Goal: Task Accomplishment & Management: Manage account settings

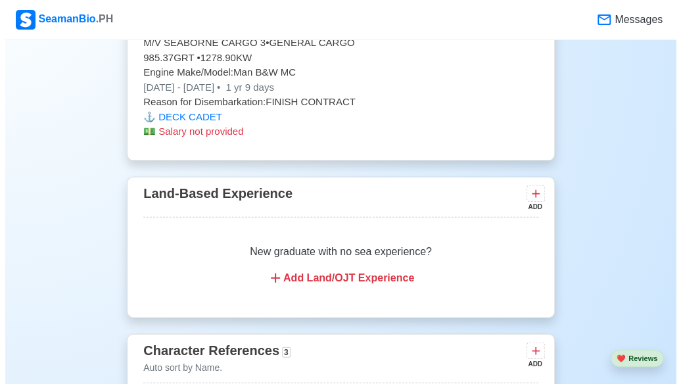
scroll to position [3147, 0]
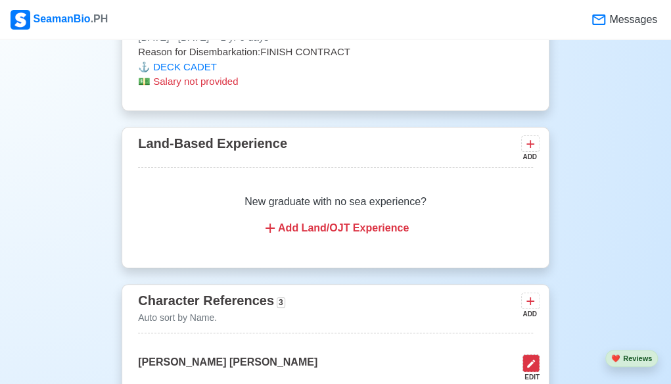
click at [530, 360] on icon at bounding box center [531, 364] width 8 height 8
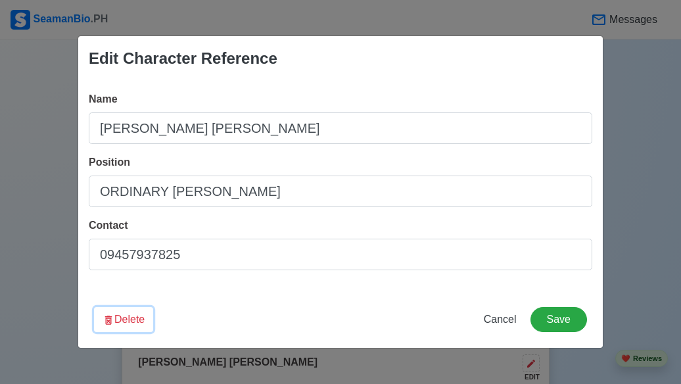
click at [105, 320] on icon "button" at bounding box center [108, 319] width 7 height 9
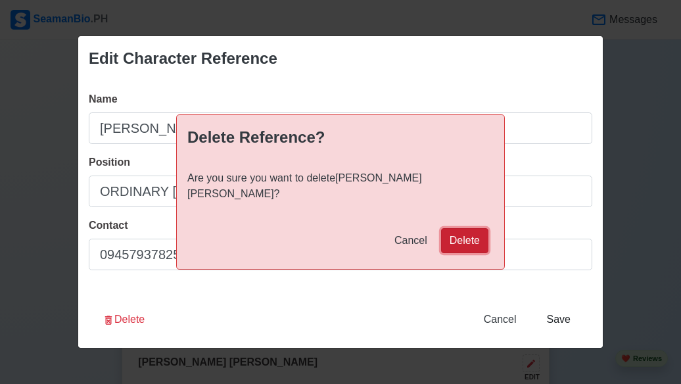
click at [465, 236] on button "Delete" at bounding box center [464, 240] width 47 height 25
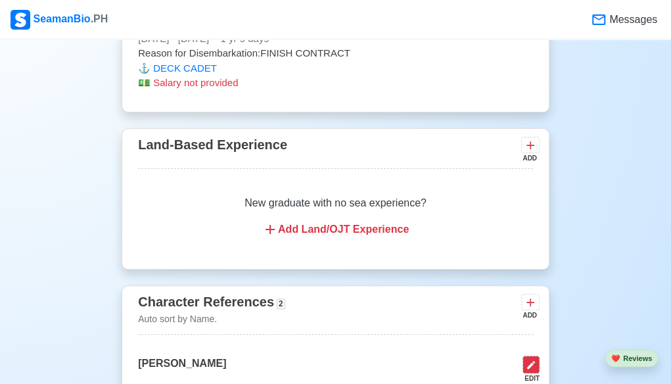
click at [527, 360] on icon at bounding box center [531, 365] width 11 height 11
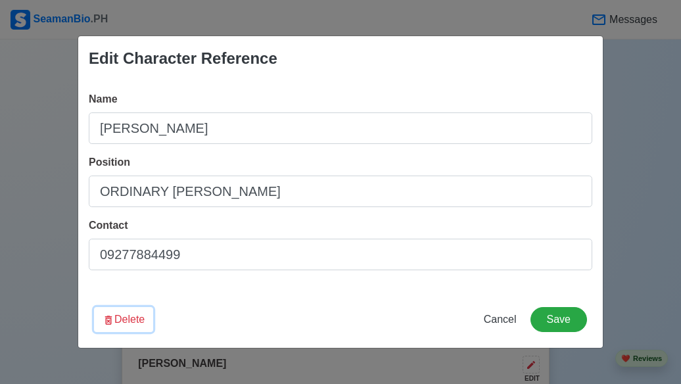
click at [101, 324] on button "Delete" at bounding box center [123, 319] width 59 height 25
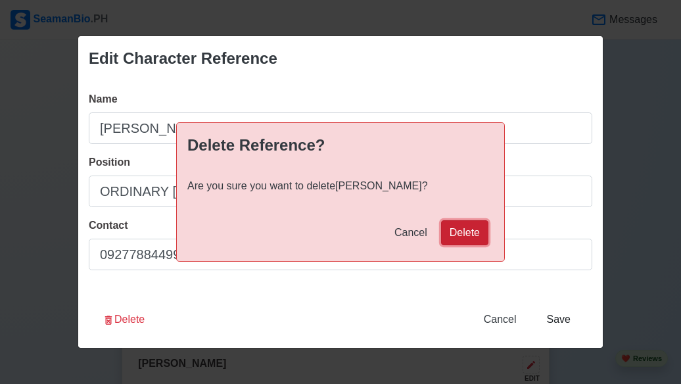
click at [461, 242] on button "Delete" at bounding box center [464, 232] width 47 height 25
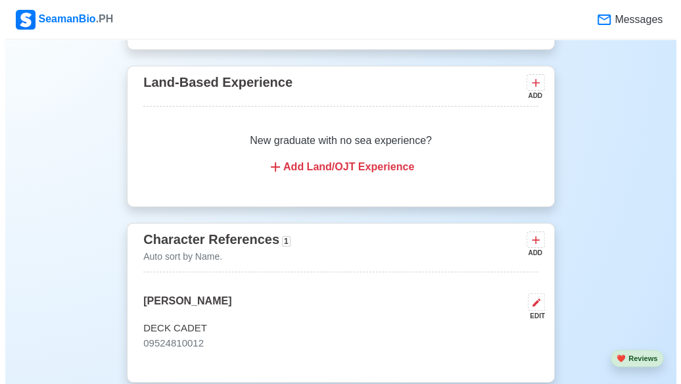
scroll to position [3223, 0]
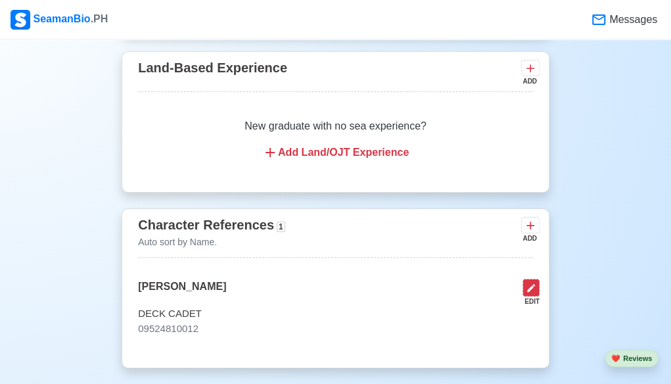
click at [525, 279] on button at bounding box center [531, 288] width 17 height 18
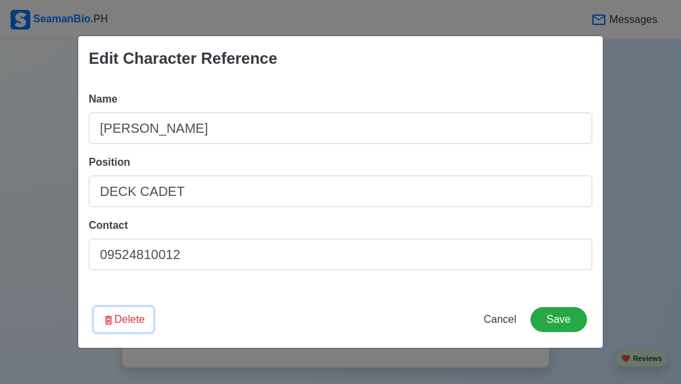
click at [103, 320] on icon "button" at bounding box center [109, 320] width 12 height 12
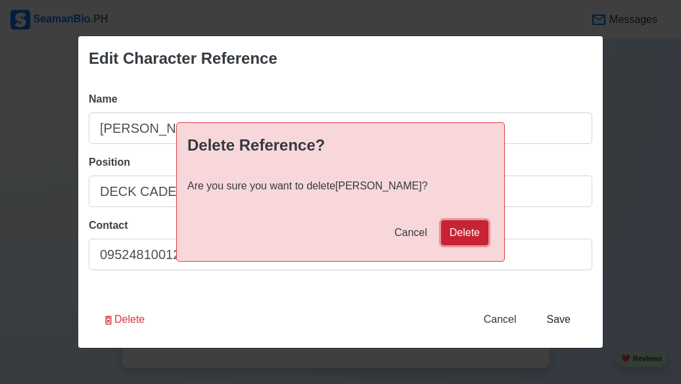
click at [462, 237] on button "Delete" at bounding box center [464, 232] width 47 height 25
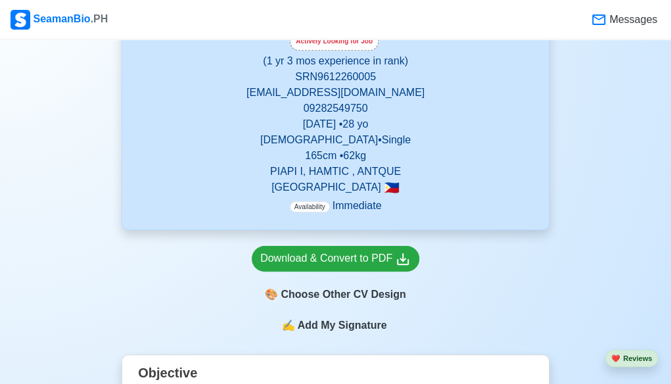
scroll to position [263, 0]
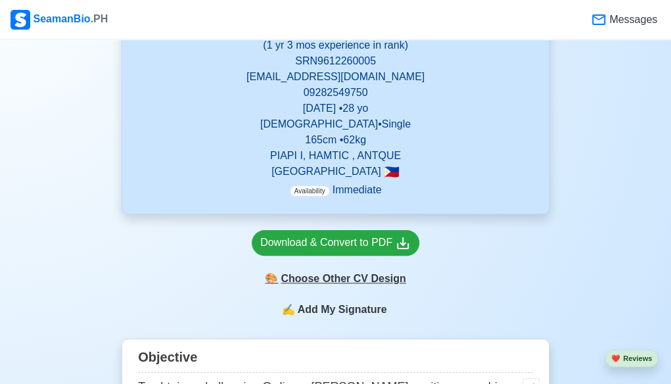
click at [369, 281] on div "🎨 Choose Other CV Design" at bounding box center [336, 278] width 168 height 25
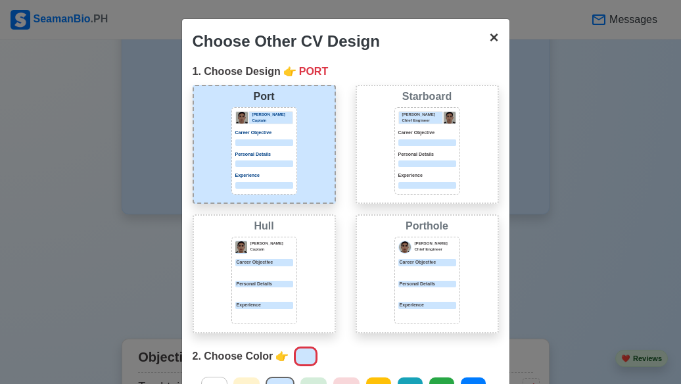
click at [489, 46] on span "×" at bounding box center [493, 37] width 9 height 18
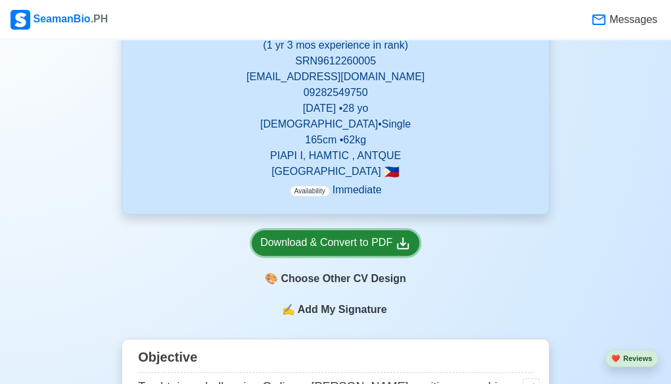
click at [355, 246] on div "Download & Convert to PDF" at bounding box center [335, 243] width 151 height 16
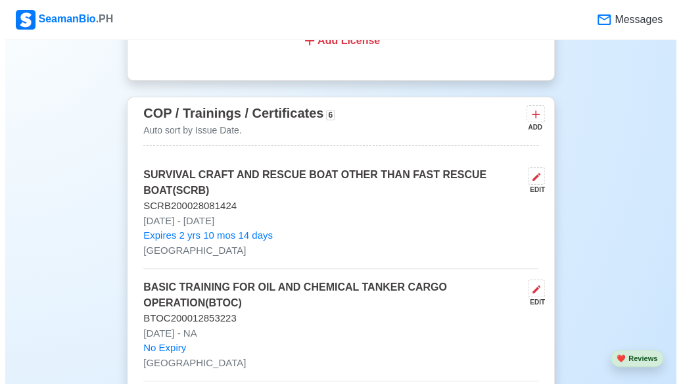
scroll to position [1588, 0]
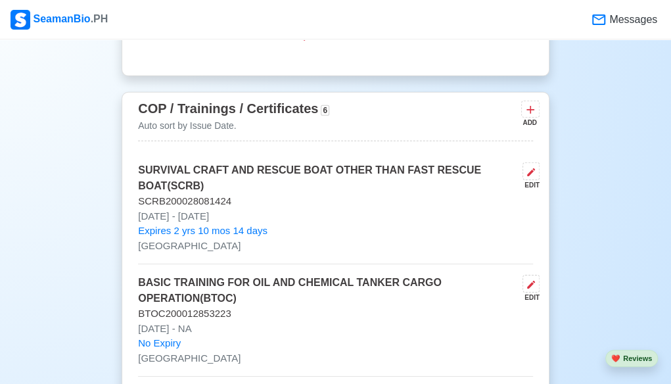
click at [419, 338] on p "No Expiry" at bounding box center [335, 343] width 395 height 15
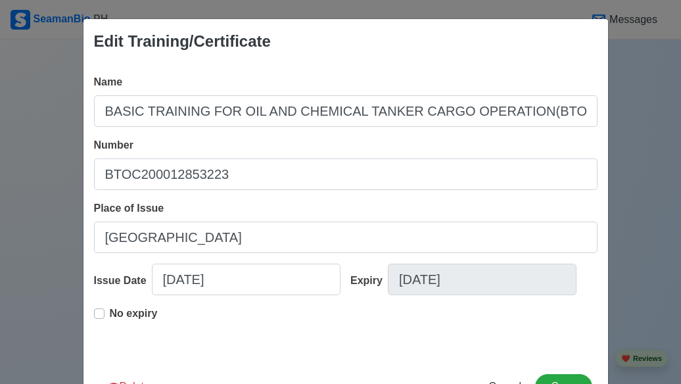
scroll to position [1, 0]
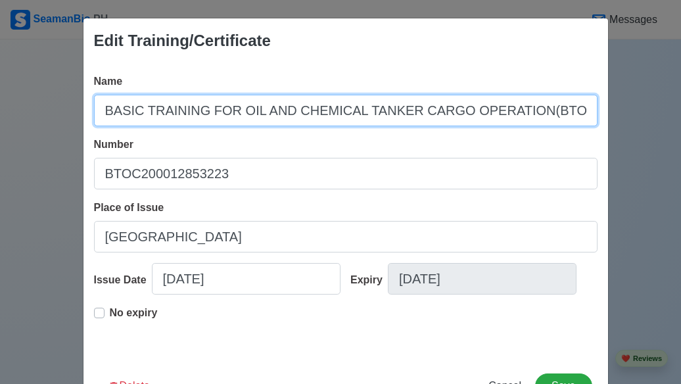
click at [105, 114] on input "BASIC TRAINING FOR OIL AND CHEMICAL TANKER CARGO OPERATION(BTOC)" at bounding box center [345, 111] width 503 height 32
drag, startPoint x: 103, startPoint y: 112, endPoint x: 626, endPoint y: 106, distance: 523.2
click at [626, 106] on div "Edit Training/Certificate Name BASIC TRAINING FOR OIL AND CHEMICAL TANKER CARGO…" at bounding box center [340, 192] width 681 height 384
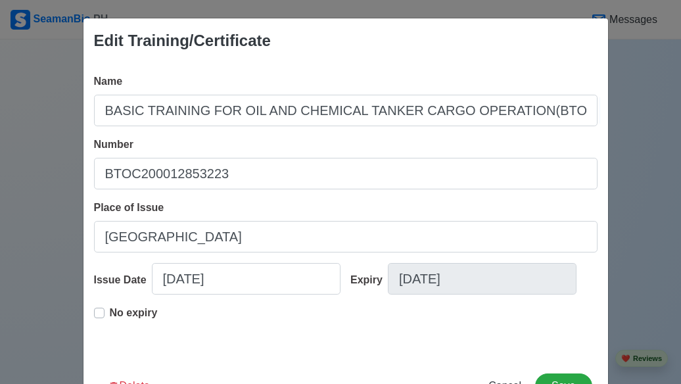
click at [333, 202] on div "Place of Issue [GEOGRAPHIC_DATA]" at bounding box center [345, 226] width 503 height 53
drag, startPoint x: 522, startPoint y: 320, endPoint x: 551, endPoint y: 378, distance: 64.7
click at [551, 378] on div "Edit Training/Certificate Name BASIC TRAINING FOR OIL AND CHEMICAL TANKER CARGO…" at bounding box center [346, 216] width 526 height 397
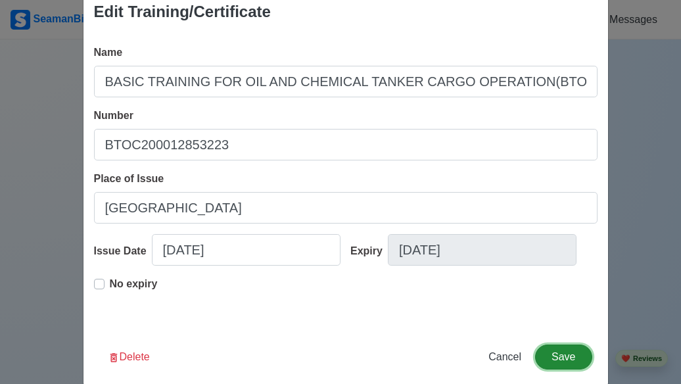
click at [567, 354] on button "Save" at bounding box center [563, 356] width 57 height 25
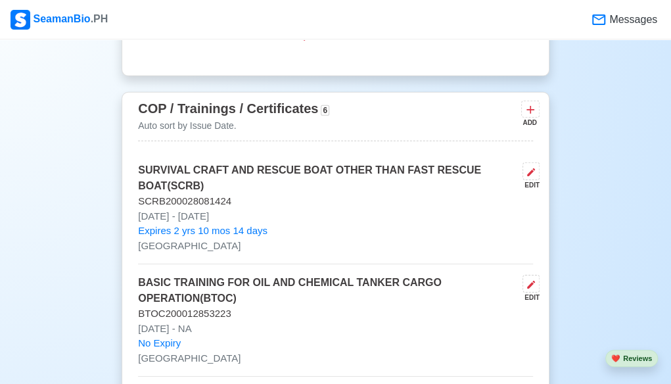
click at [241, 169] on p "SURVIVAL CRAFT AND RESCUE BOAT OTHER THAN FAST RESCUE BOAT(SCRB)" at bounding box center [327, 178] width 379 height 32
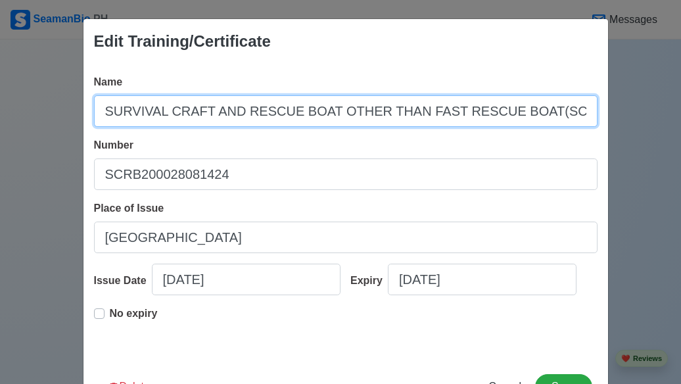
drag, startPoint x: 99, startPoint y: 108, endPoint x: 596, endPoint y: 102, distance: 497.6
click at [596, 102] on div "Name SURVIVAL CRAFT AND RESCUE BOAT OTHER THAN FAST RESCUE BOAT(SCRB) Number SC…" at bounding box center [345, 211] width 525 height 294
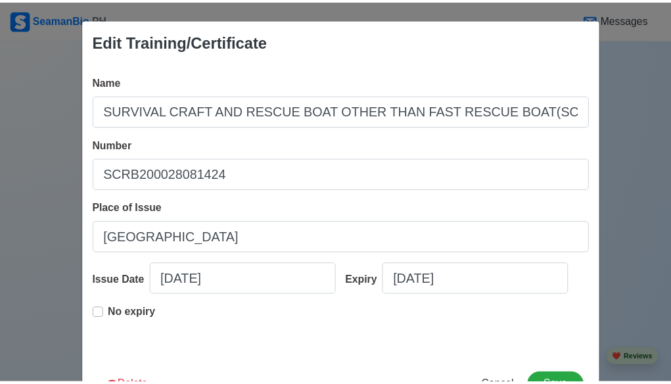
scroll to position [49, 0]
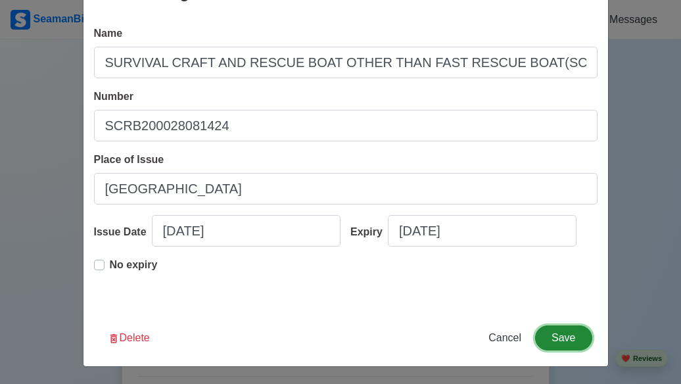
click at [559, 349] on button "Save" at bounding box center [563, 337] width 57 height 25
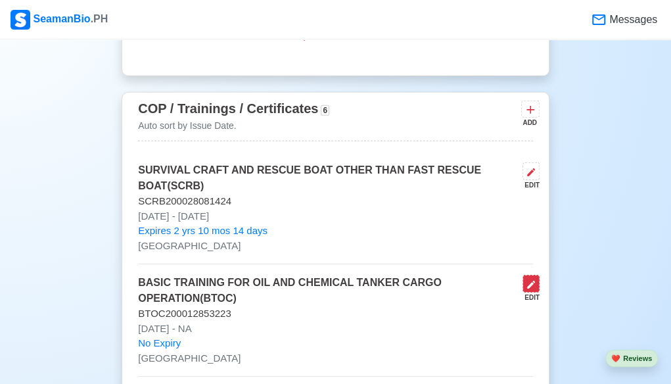
click at [531, 282] on icon at bounding box center [531, 285] width 8 height 8
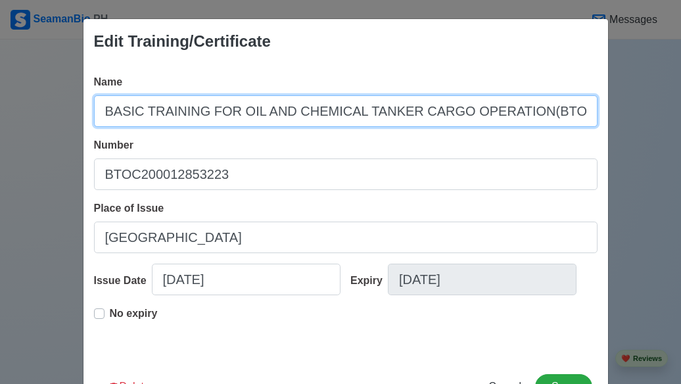
drag, startPoint x: 99, startPoint y: 112, endPoint x: 602, endPoint y: 100, distance: 503.6
click at [602, 100] on div "Name BASIC TRAINING FOR OIL AND CHEMICAL TANKER CARGO OPERATION(BTOC) Number BT…" at bounding box center [345, 211] width 525 height 294
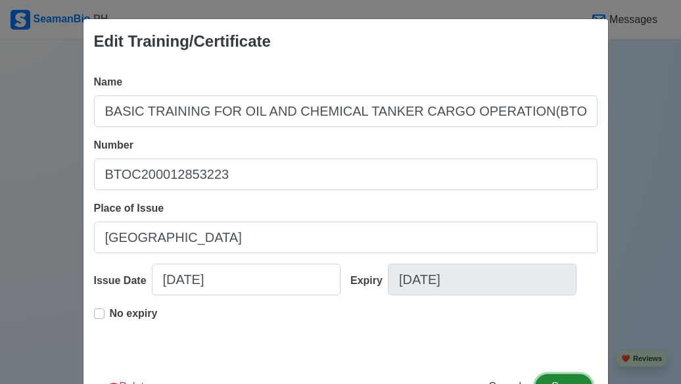
click at [555, 375] on button "Save" at bounding box center [563, 386] width 57 height 25
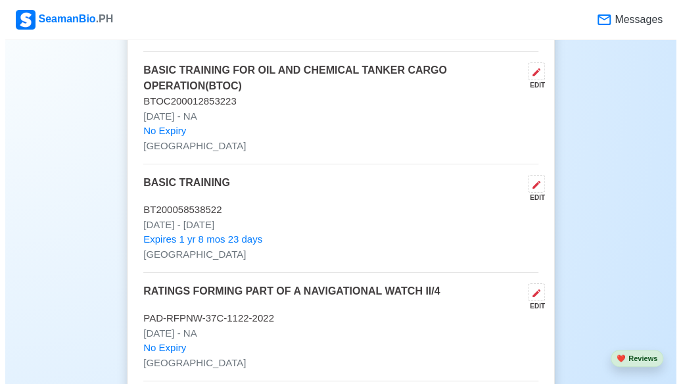
scroll to position [1825, 0]
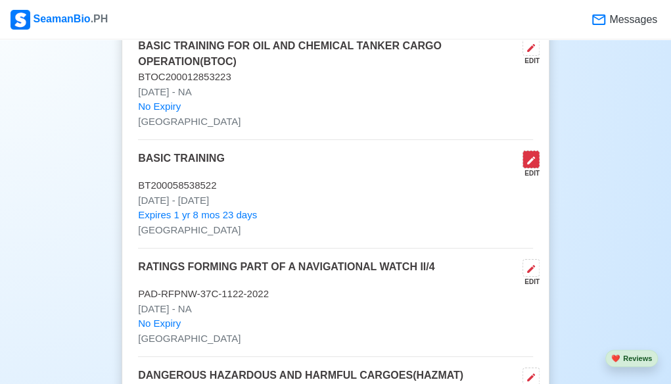
click at [532, 159] on icon at bounding box center [531, 160] width 11 height 11
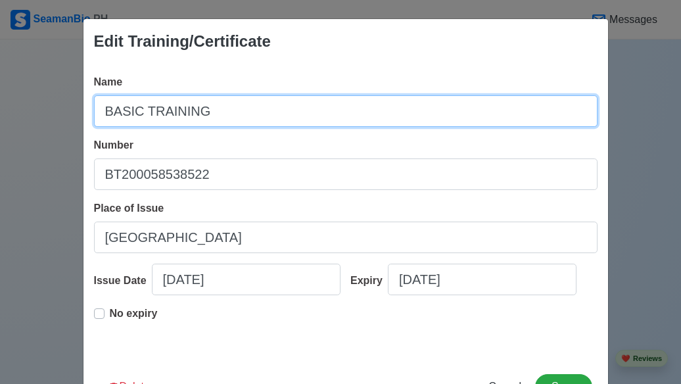
drag, startPoint x: 245, startPoint y: 112, endPoint x: 87, endPoint y: 93, distance: 158.8
click at [87, 93] on div "Name BASIC TRAINING Number BT200058538522 Place of Issue MANILA Issue Date [DAT…" at bounding box center [345, 211] width 525 height 294
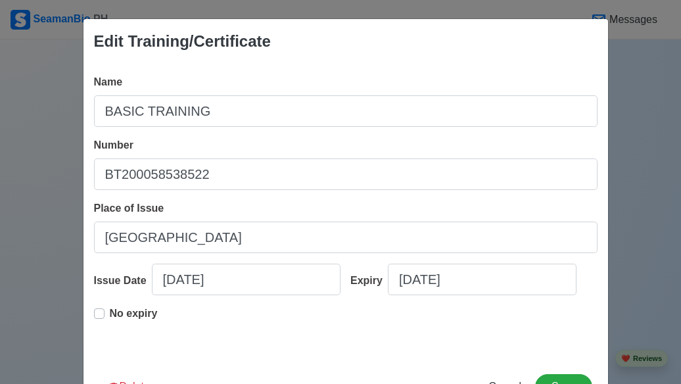
click at [87, 93] on div "Name BASIC TRAINING Number BT200058538522 Place of Issue MANILA Issue Date [DAT…" at bounding box center [345, 211] width 525 height 294
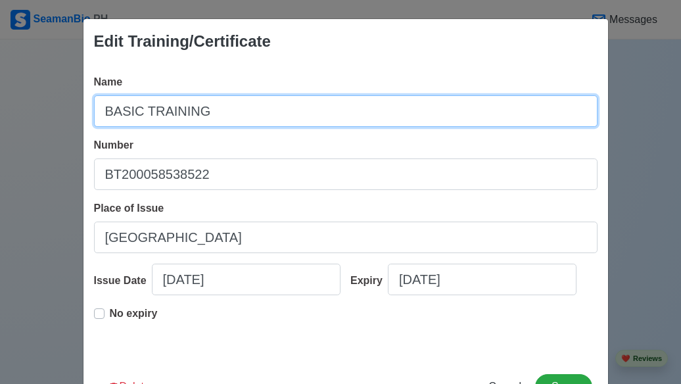
drag, startPoint x: 203, startPoint y: 114, endPoint x: 85, endPoint y: 111, distance: 117.7
click at [85, 111] on div "Name BASIC TRAINING Number BT200058538522 Place of Issue MANILA Issue Date [DAT…" at bounding box center [345, 211] width 525 height 294
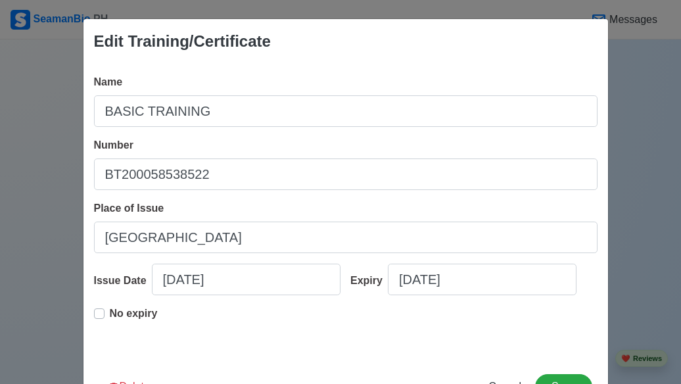
scroll to position [49, 0]
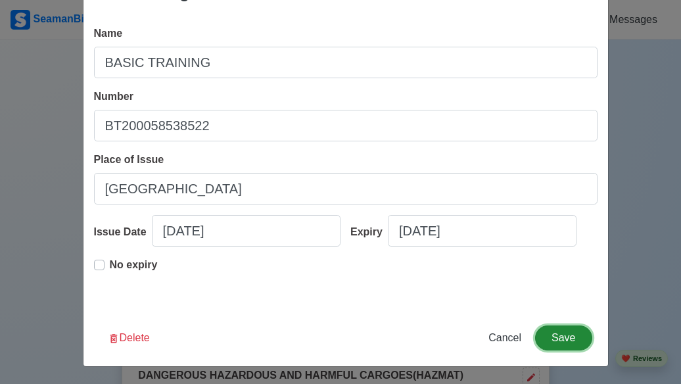
click at [565, 335] on button "Save" at bounding box center [563, 337] width 57 height 25
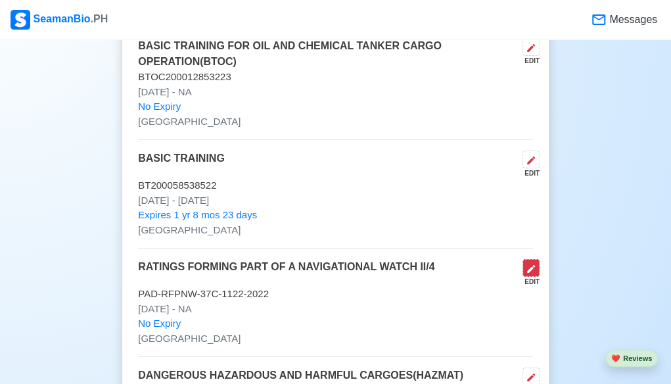
click at [530, 264] on icon at bounding box center [531, 269] width 11 height 11
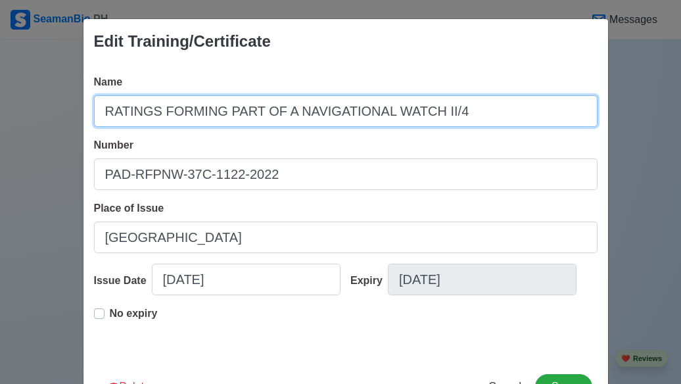
drag, startPoint x: 379, startPoint y: 117, endPoint x: 88, endPoint y: 115, distance: 290.5
click at [94, 115] on input "RATINGS FORMING PART OF A NAVIGATIONAL WATCH II/4" at bounding box center [345, 111] width 503 height 32
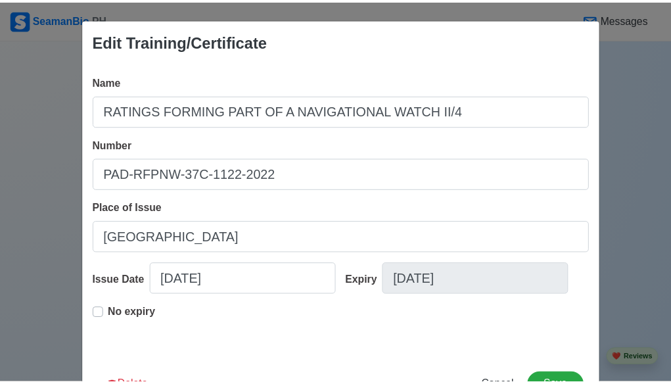
scroll to position [37, 0]
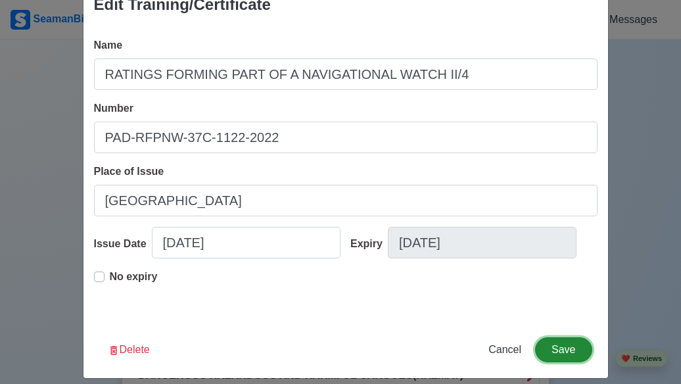
click at [565, 345] on button "Save" at bounding box center [563, 349] width 57 height 25
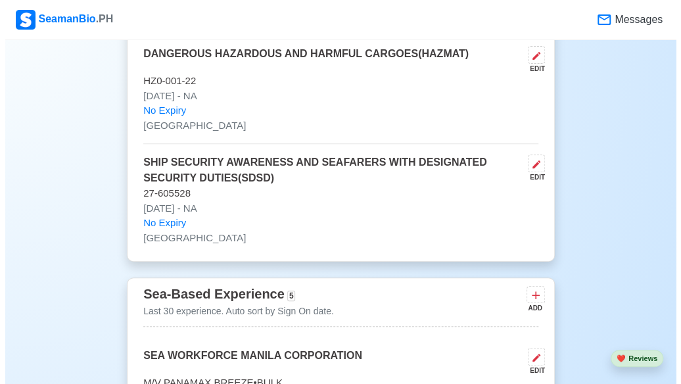
scroll to position [2042, 0]
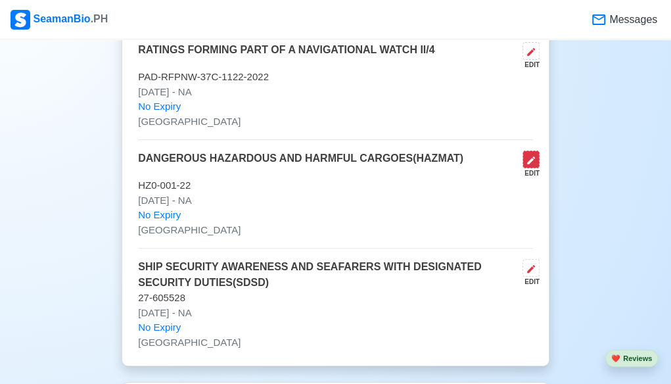
click at [528, 156] on icon at bounding box center [531, 160] width 11 height 11
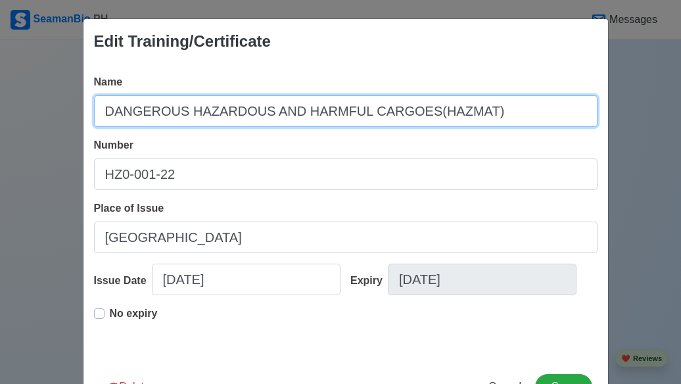
drag, startPoint x: 101, startPoint y: 110, endPoint x: 526, endPoint y: 83, distance: 426.1
click at [526, 83] on div "Name DANGEROUS HAZARDOUS AND HARMFUL CARGOES(HAZMAT)" at bounding box center [345, 100] width 503 height 53
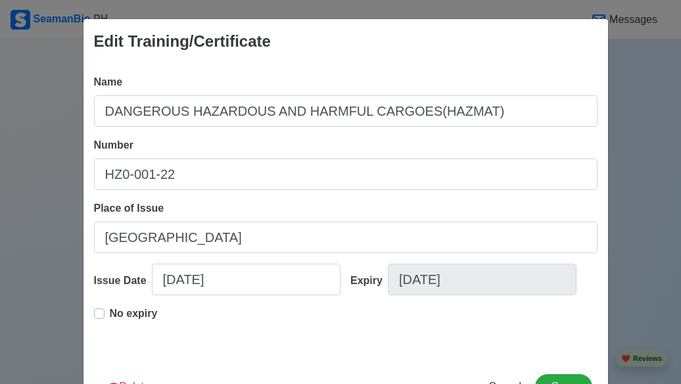
scroll to position [22, 0]
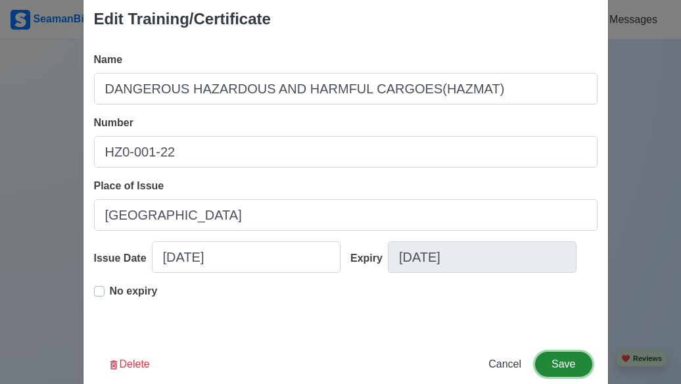
click at [565, 369] on button "Save" at bounding box center [563, 364] width 57 height 25
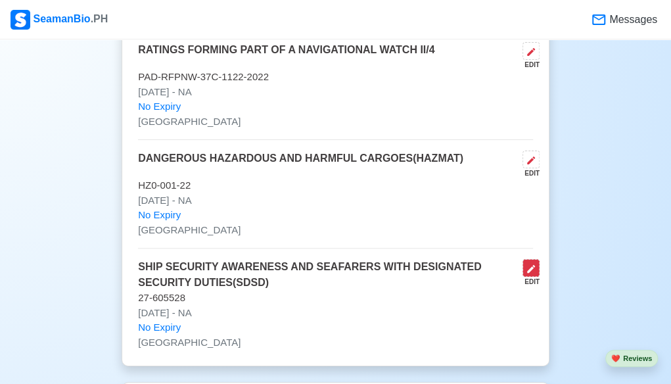
click at [531, 268] on icon at bounding box center [531, 269] width 11 height 11
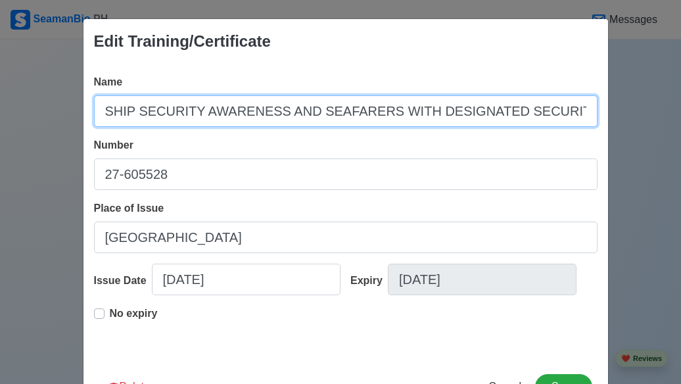
scroll to position [0, 43]
drag, startPoint x: 100, startPoint y: 116, endPoint x: 590, endPoint y: 107, distance: 490.4
click at [590, 107] on input "SHIP SECURITY AWARENESS AND SEAFARERS WITH DESIGNATED SECURITY DUTIES(SDSD)" at bounding box center [345, 111] width 503 height 32
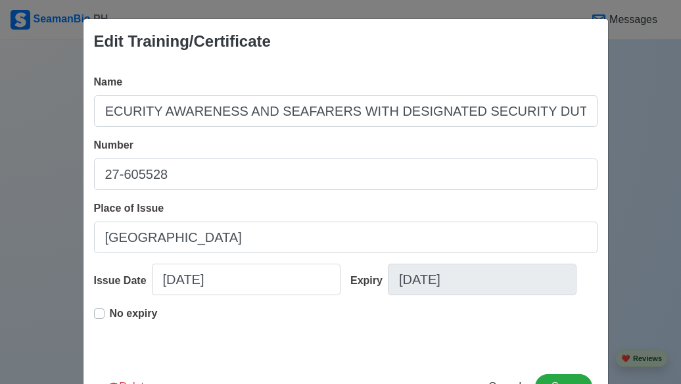
scroll to position [0, 0]
